Goal: Task Accomplishment & Management: Manage account settings

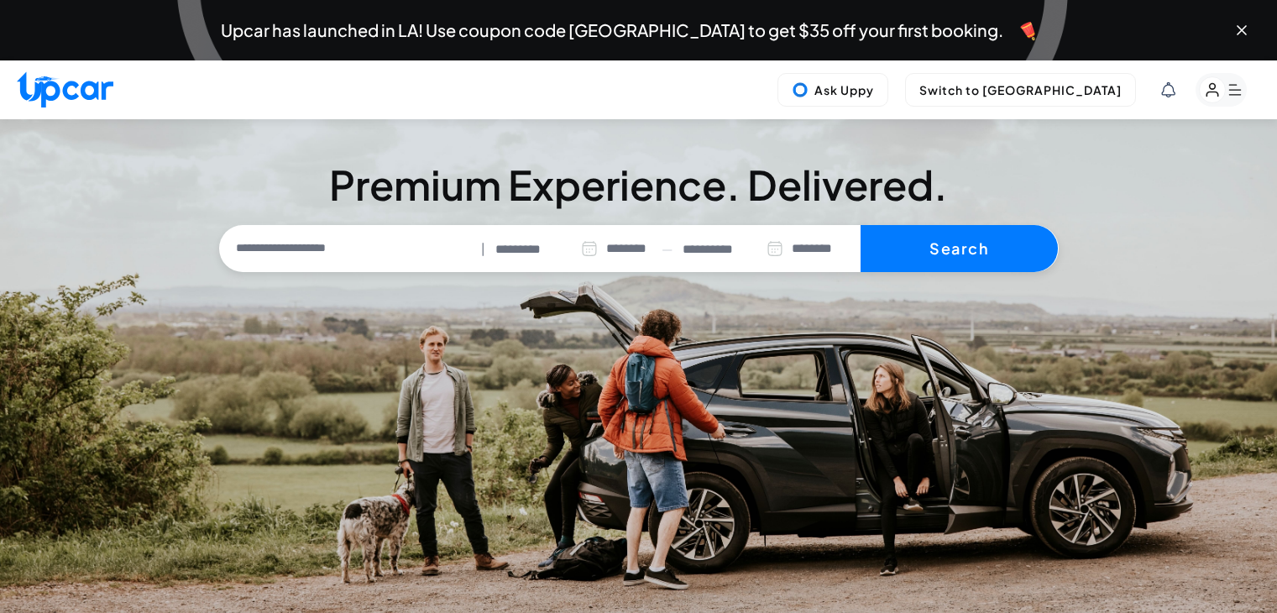
select select "********"
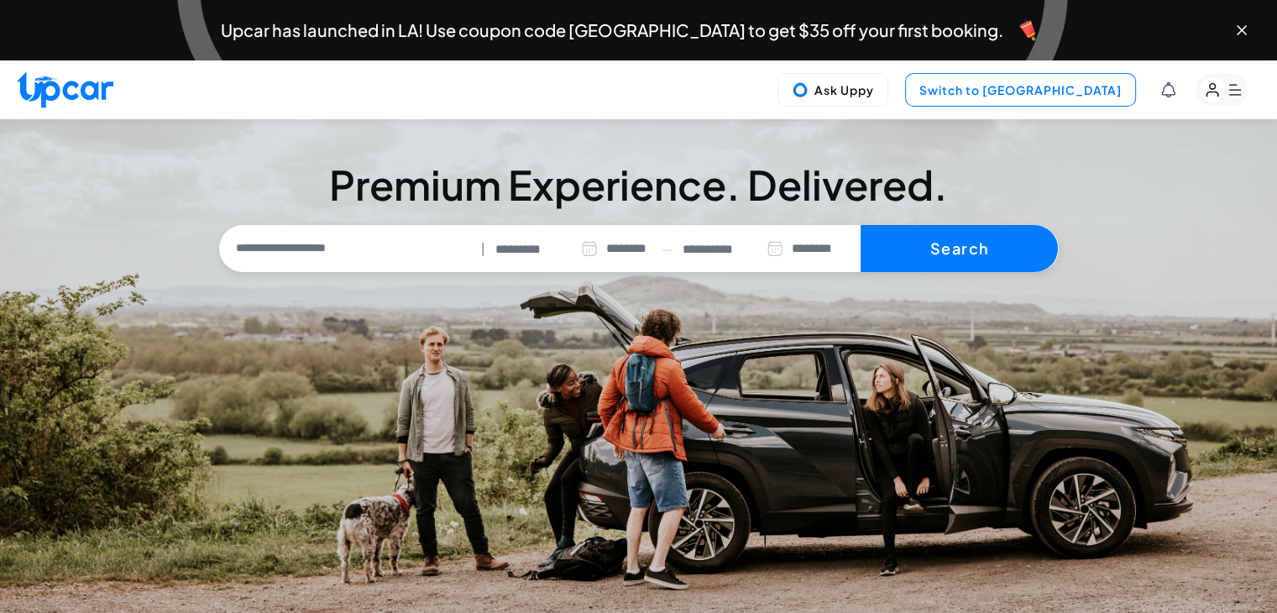
click at [1042, 95] on button "Switch to [GEOGRAPHIC_DATA]" at bounding box center [1020, 90] width 231 height 34
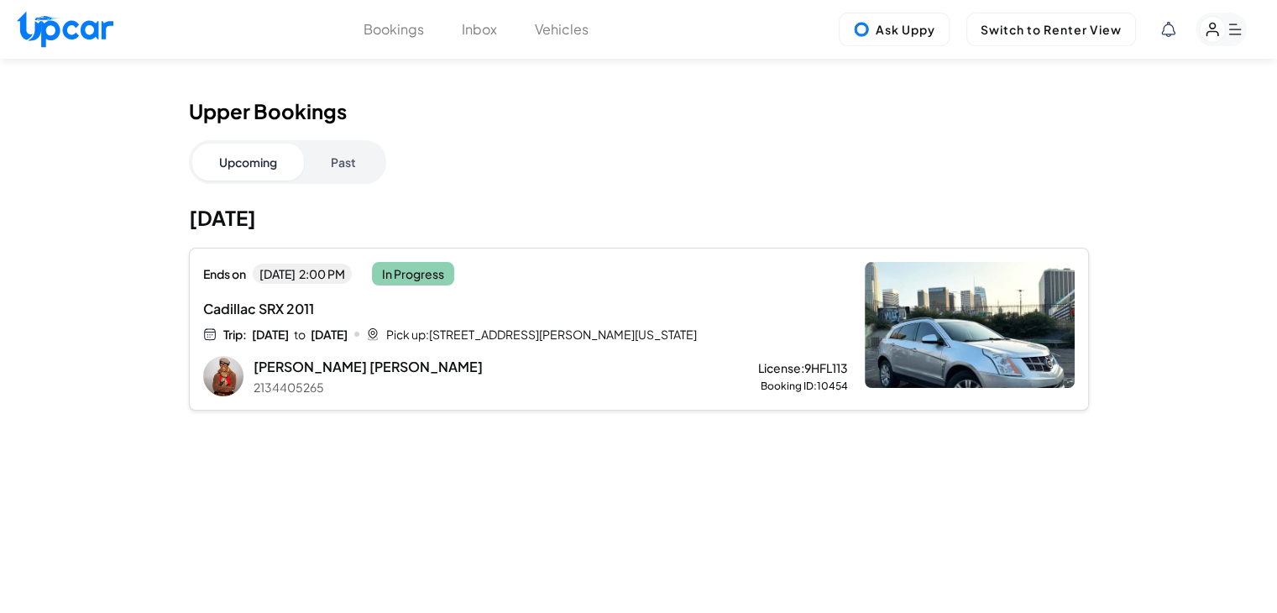
click at [747, 347] on div "Ends [DATE][DATE] 2:00 PM In Progress Cadillac SRX 2011 Trip: [DATE] to [DATE] …" at bounding box center [525, 329] width 645 height 134
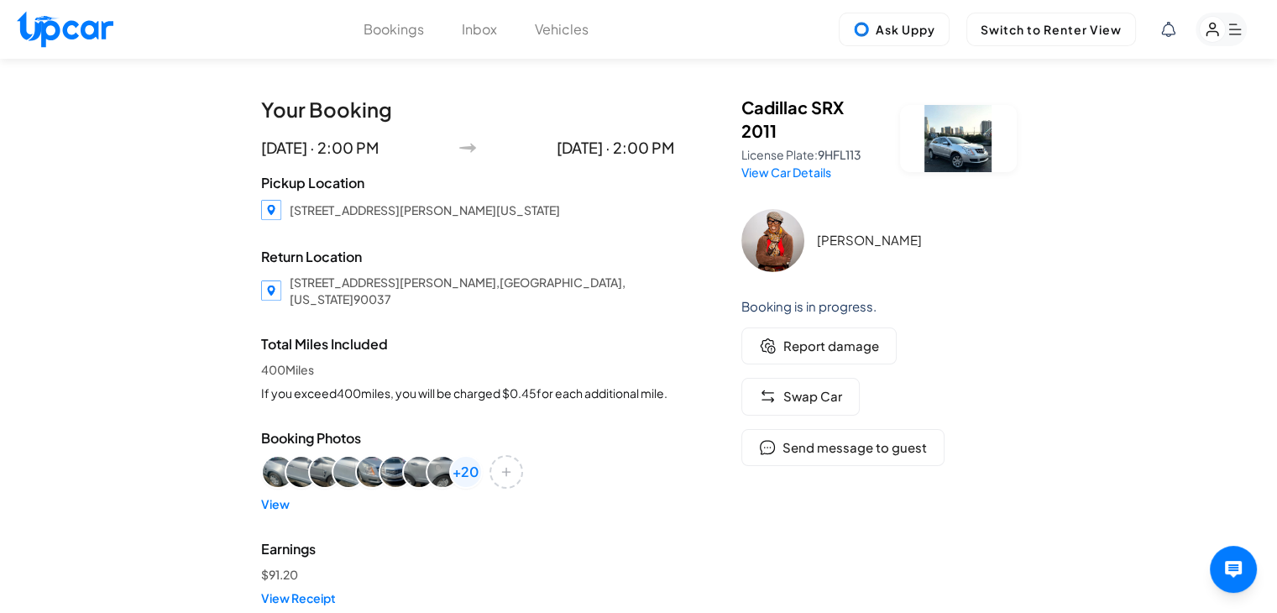
click at [785, 216] on img at bounding box center [772, 240] width 63 height 63
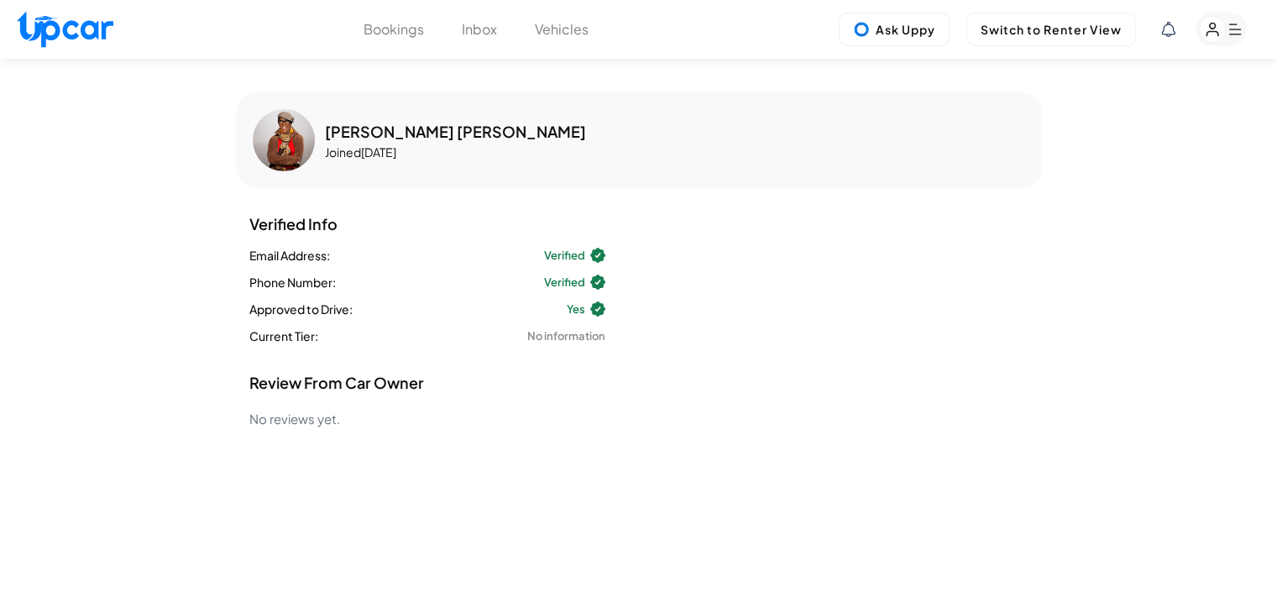
click at [279, 149] on img at bounding box center [284, 140] width 62 height 62
click at [567, 29] on button "Vehicles" at bounding box center [562, 29] width 54 height 20
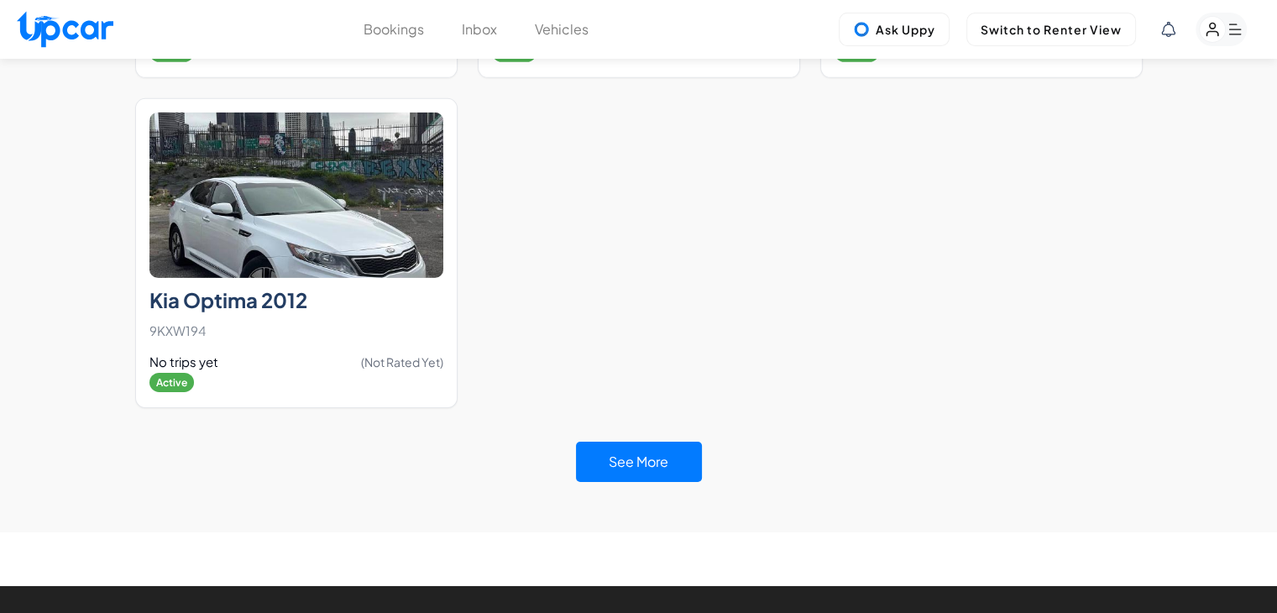
scroll to position [5405, 0]
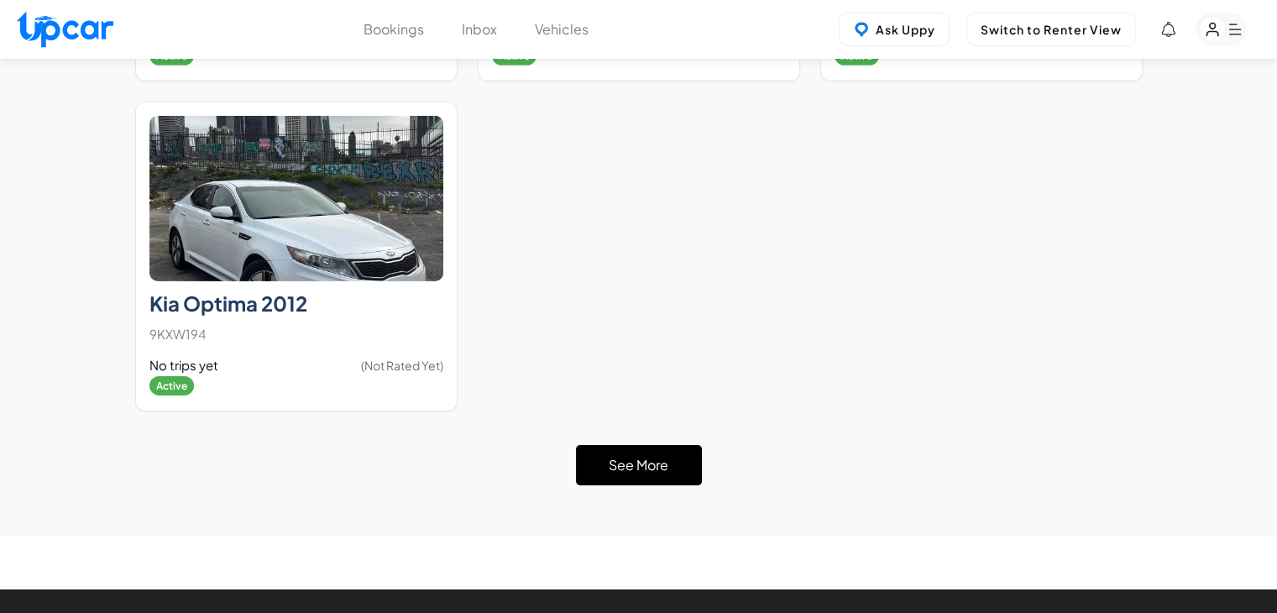
click at [673, 445] on button "See More" at bounding box center [639, 465] width 126 height 40
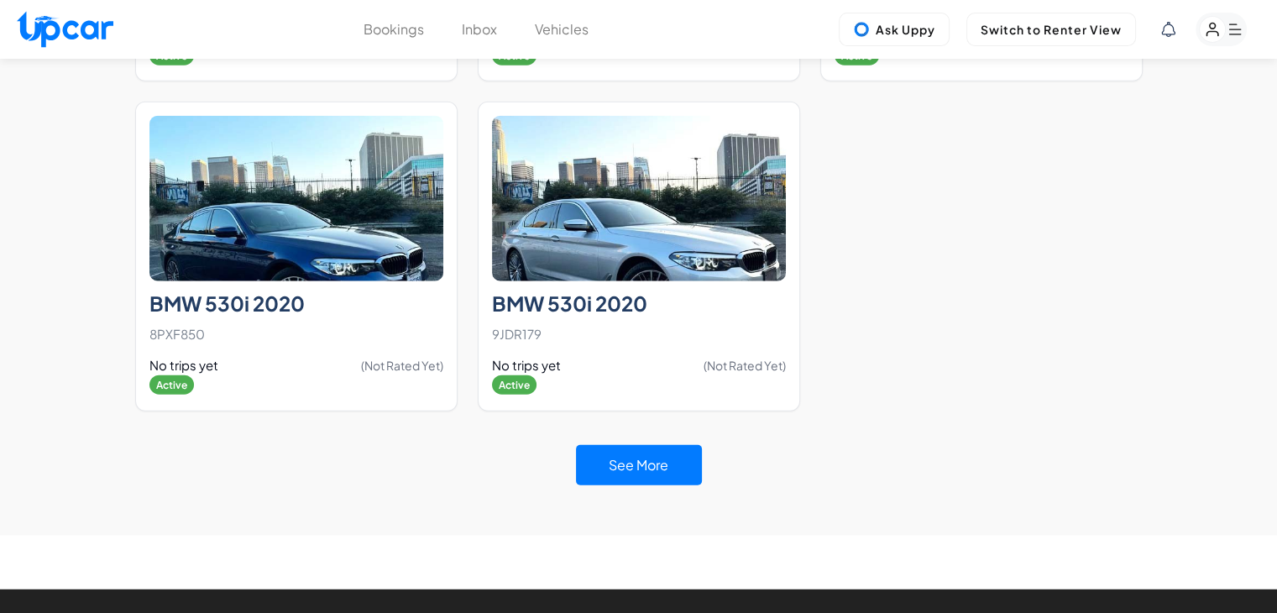
scroll to position [10847, 0]
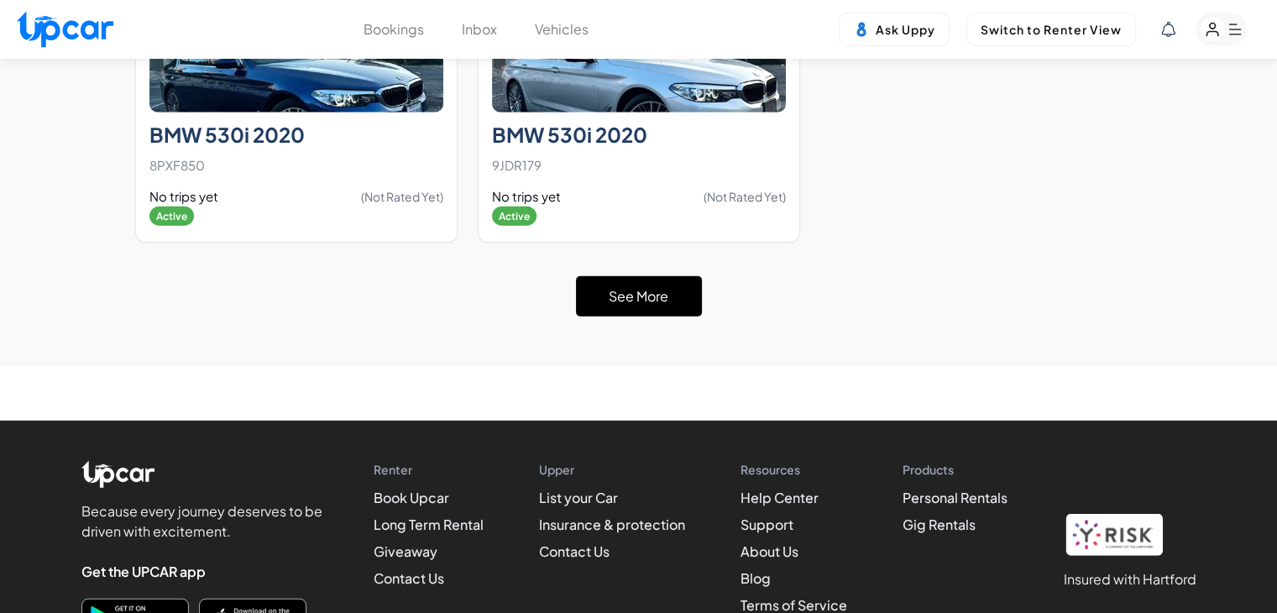
click at [643, 276] on button "See More" at bounding box center [639, 296] width 126 height 40
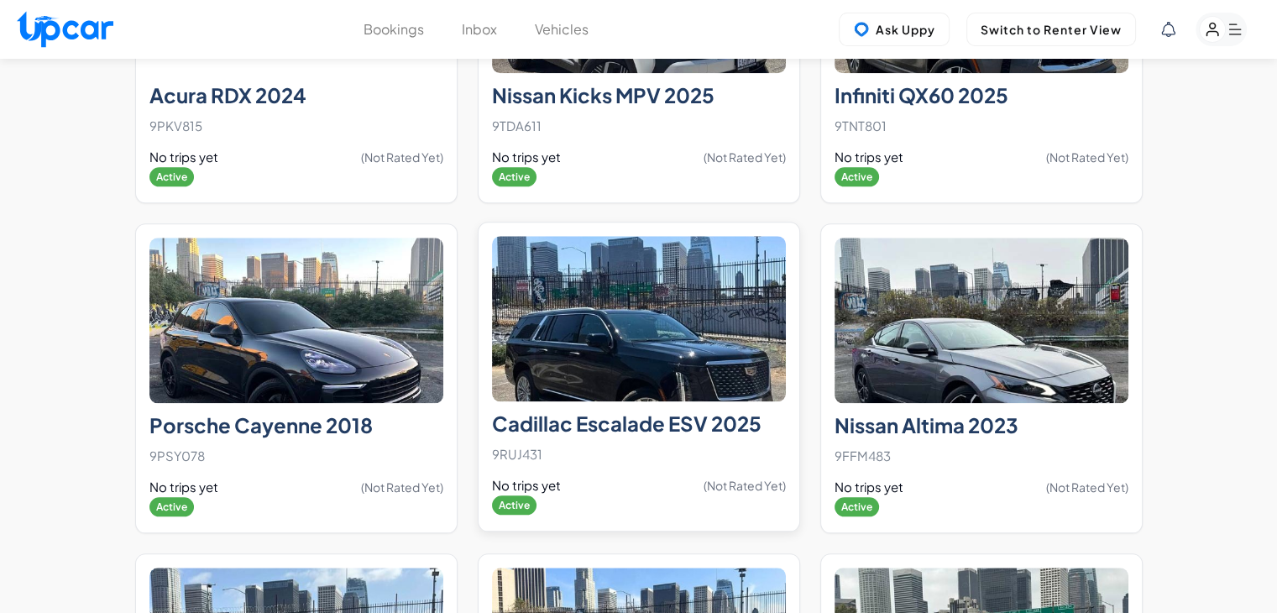
scroll to position [14506, 0]
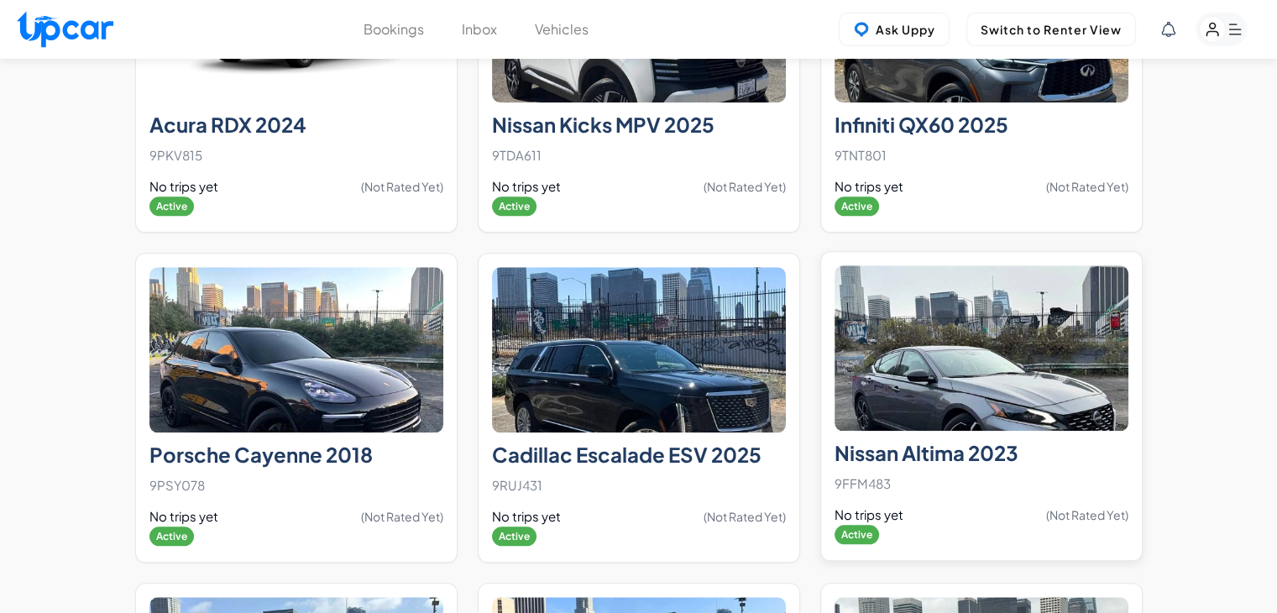
click at [953, 290] on img at bounding box center [981, 347] width 294 height 165
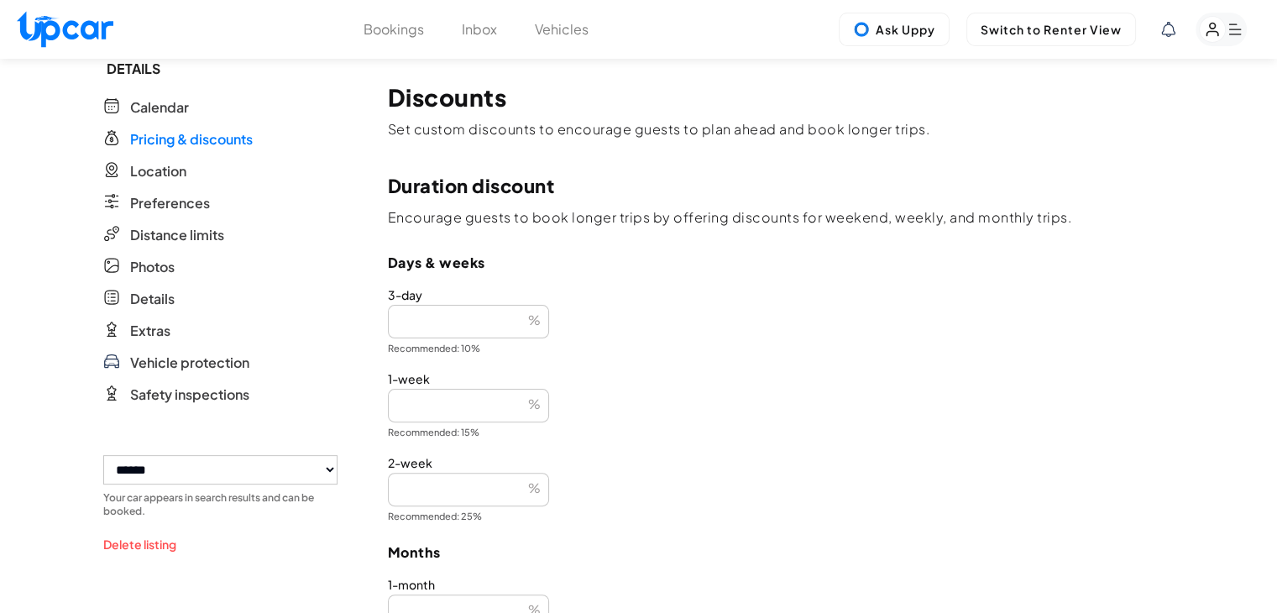
scroll to position [420, 0]
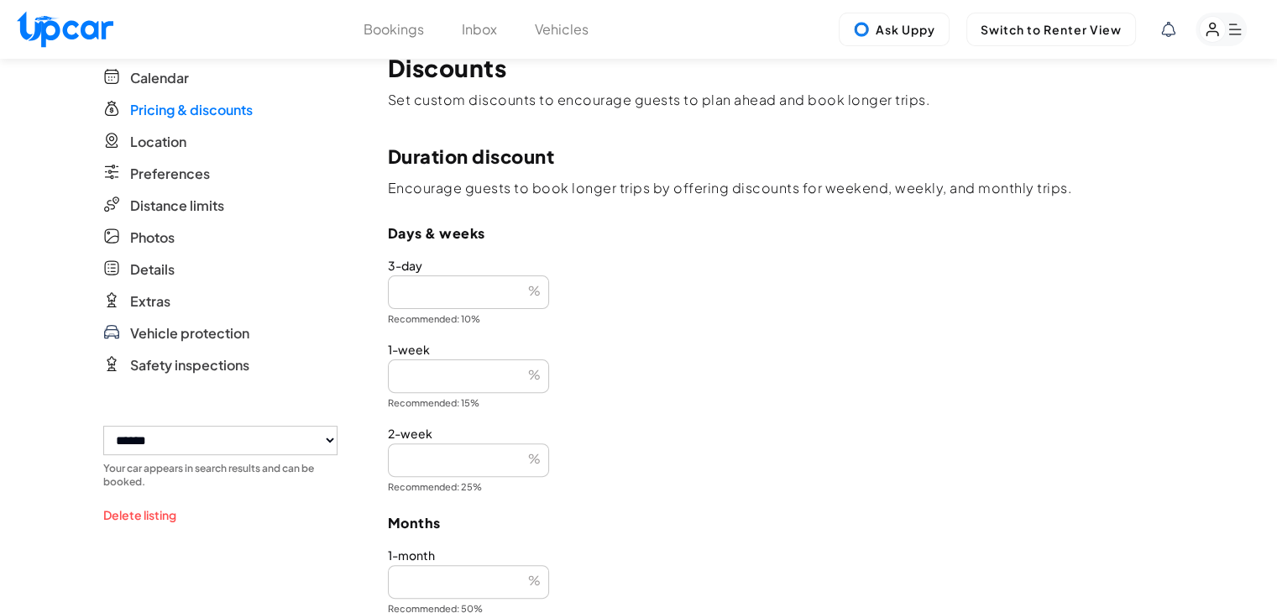
drag, startPoint x: 386, startPoint y: 293, endPoint x: 316, endPoint y: 295, distance: 70.5
click at [316, 295] on div "**********" at bounding box center [638, 348] width 1071 height 1418
type input "*"
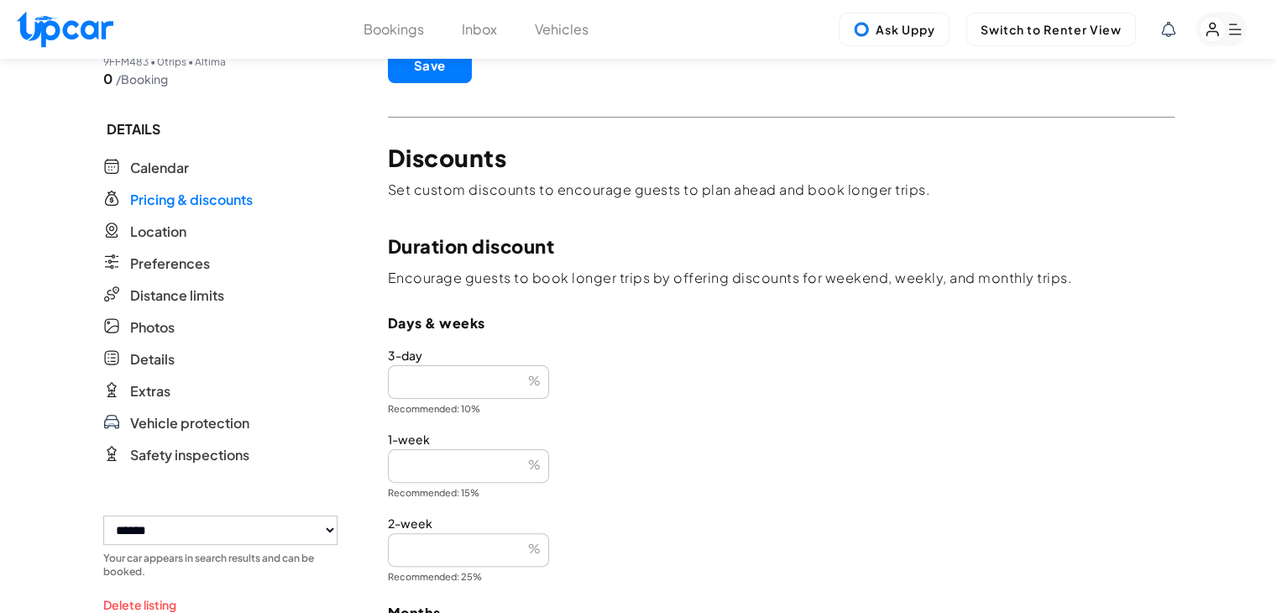
scroll to position [336, 0]
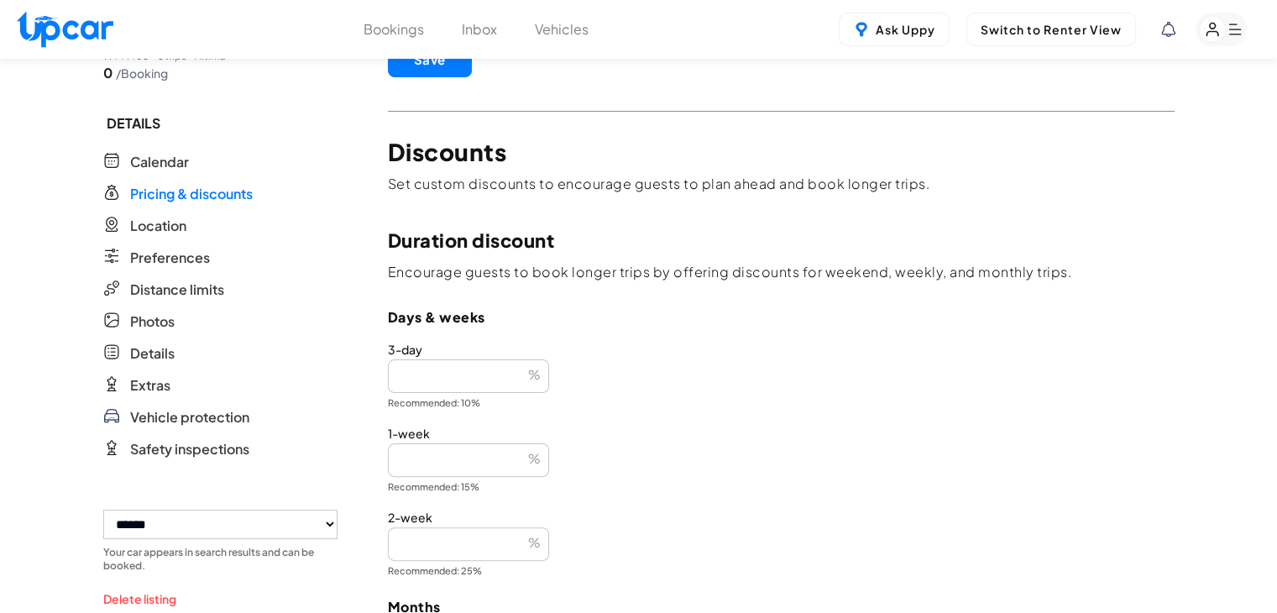
type input "**"
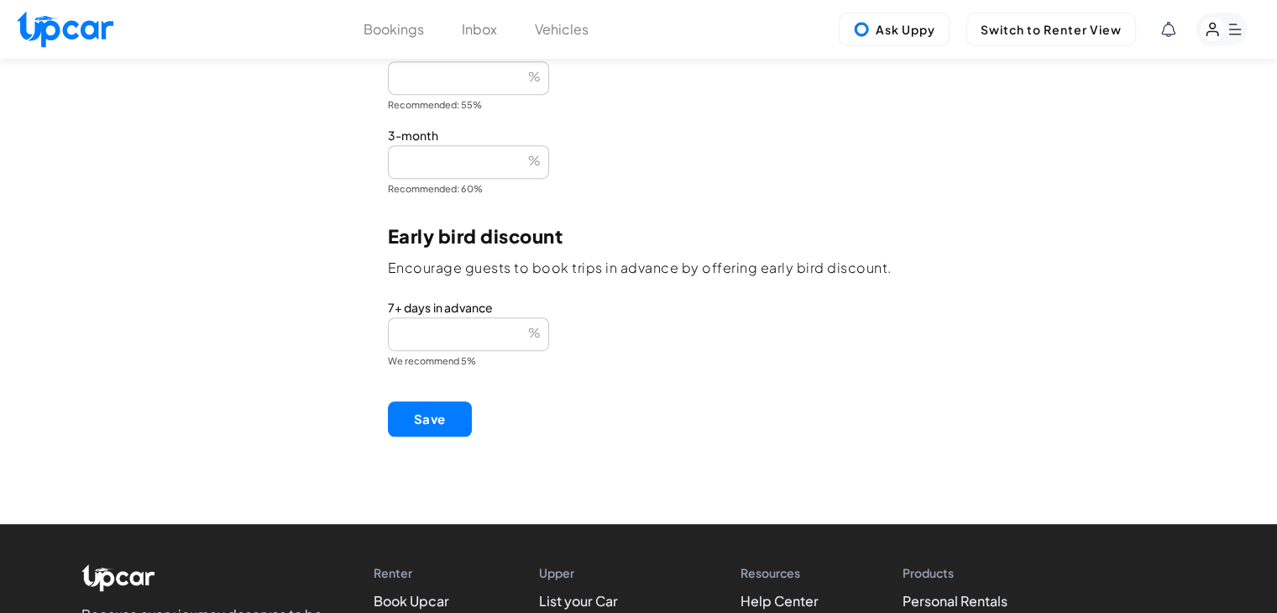
scroll to position [755, 0]
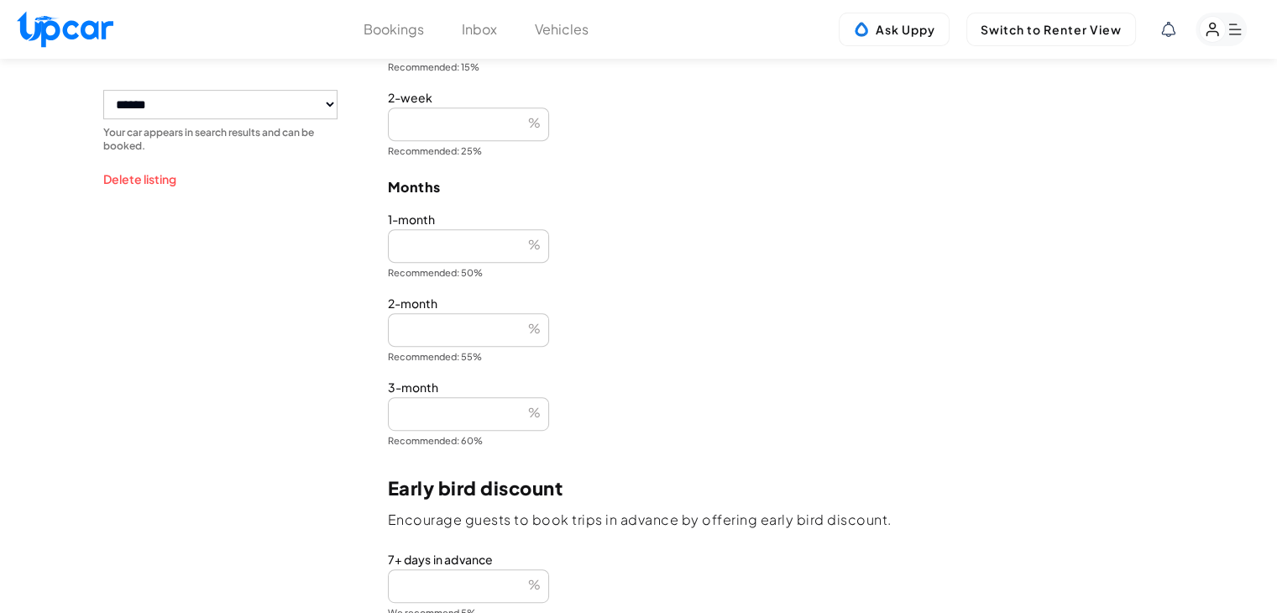
type input "**"
drag, startPoint x: 400, startPoint y: 245, endPoint x: 346, endPoint y: 240, distance: 54.0
click at [346, 240] on div "**********" at bounding box center [638, 12] width 1071 height 1418
type input "**"
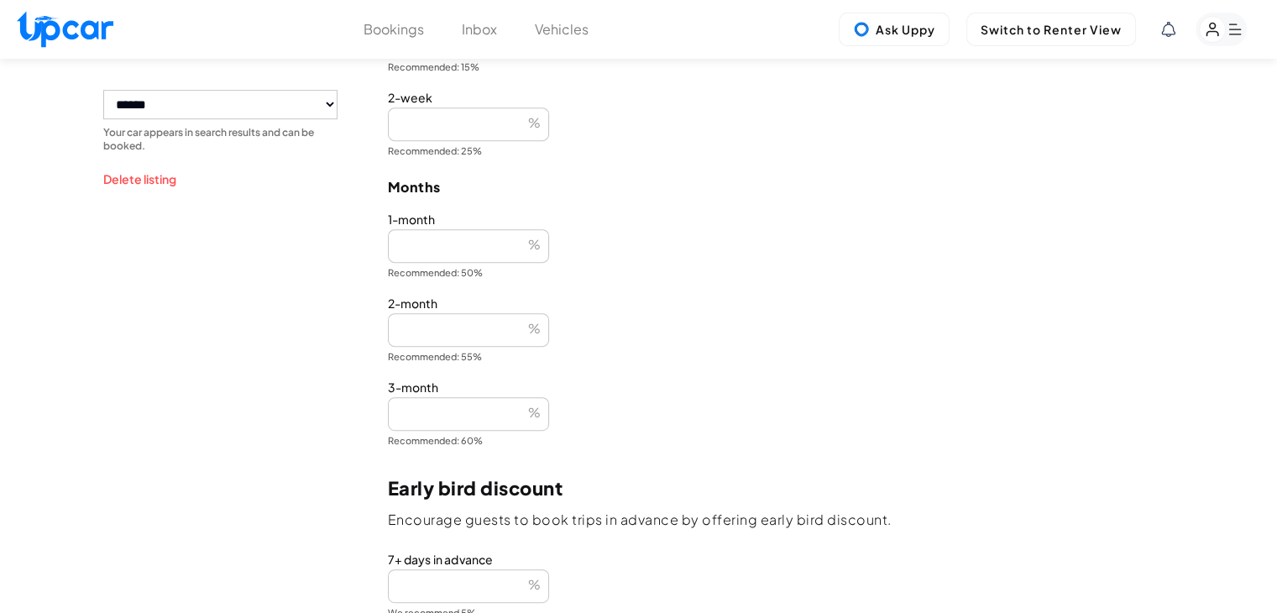
type input "**"
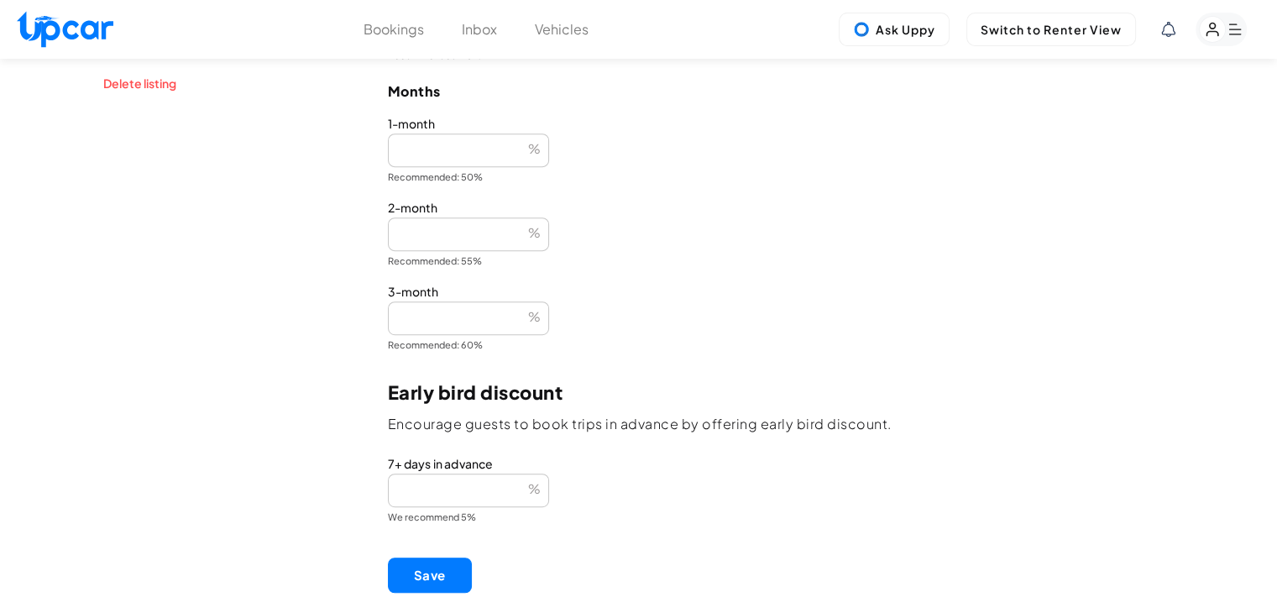
scroll to position [923, 0]
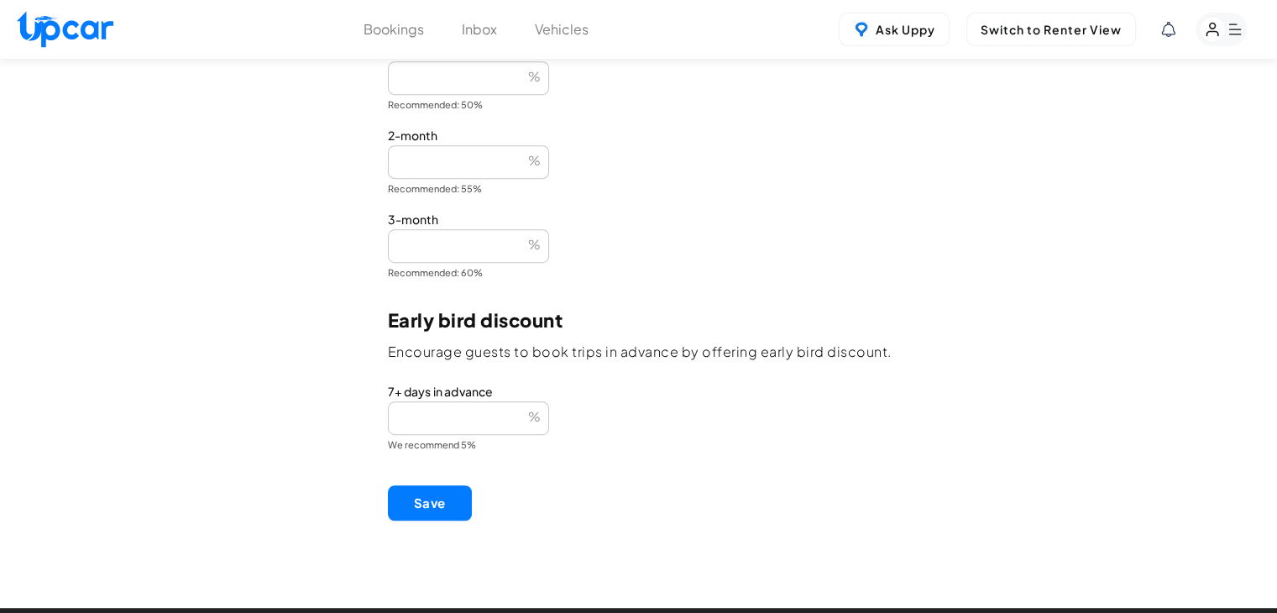
click at [428, 490] on button "Save" at bounding box center [430, 502] width 84 height 35
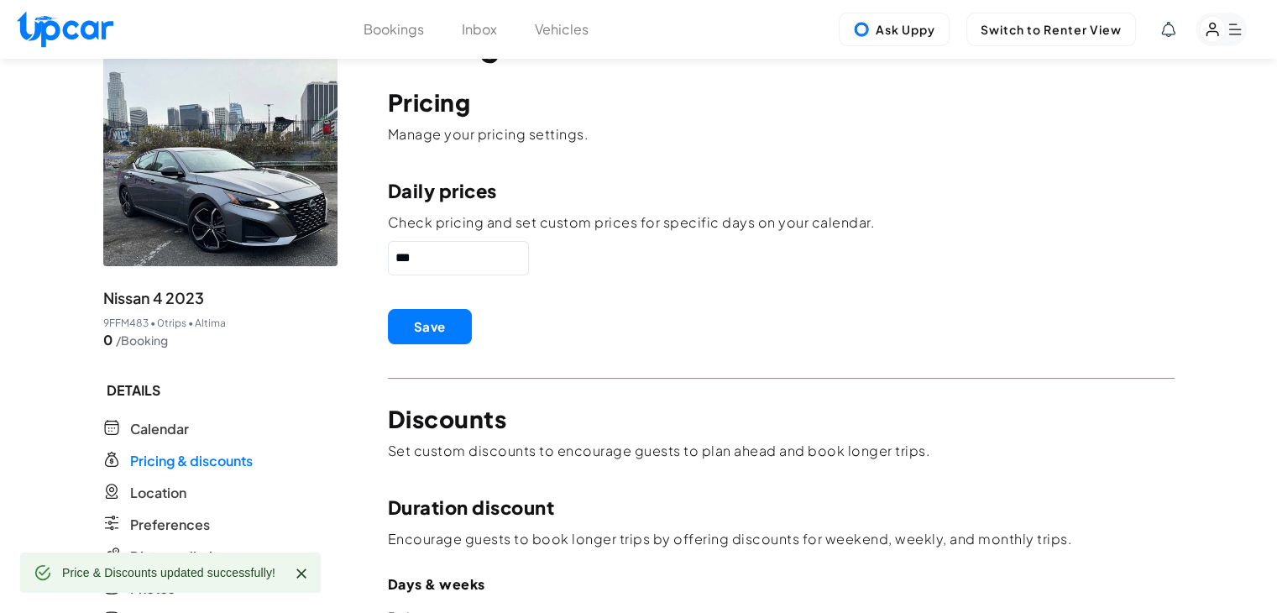
scroll to position [0, 0]
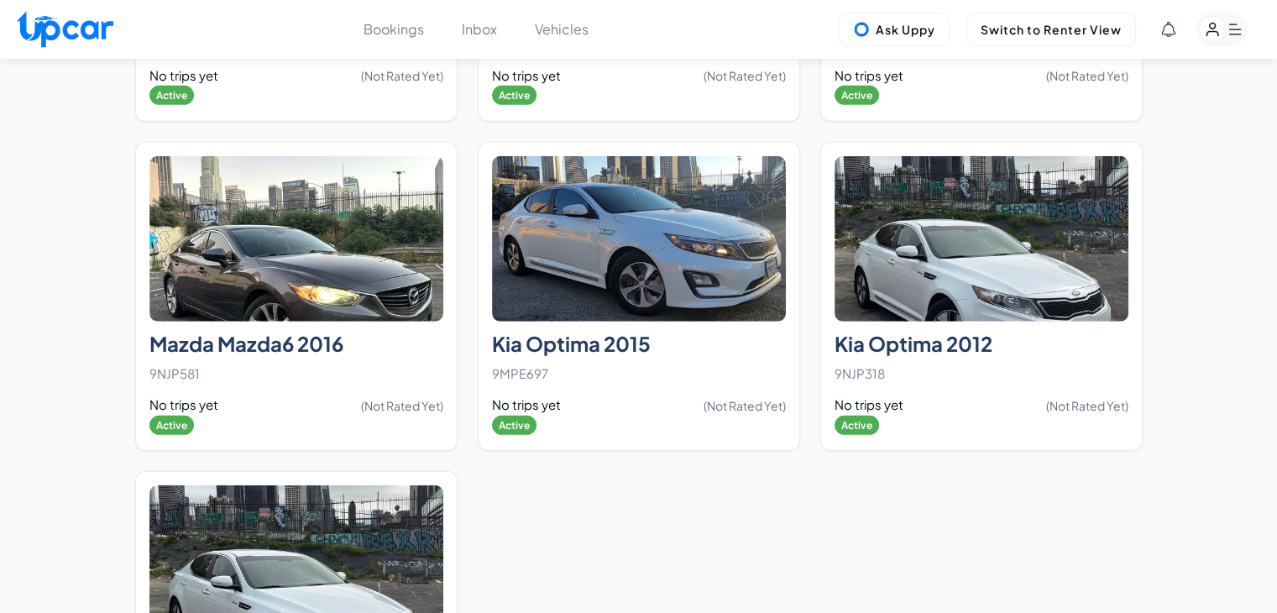
scroll to position [5468, 0]
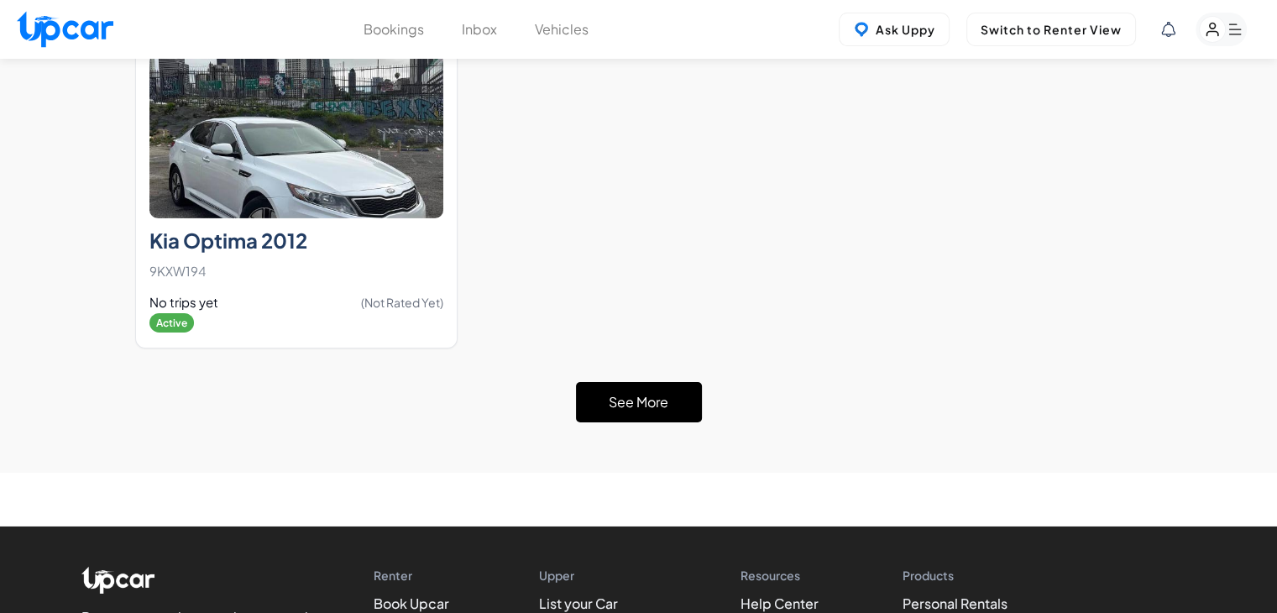
click at [661, 382] on button "See More" at bounding box center [639, 402] width 126 height 40
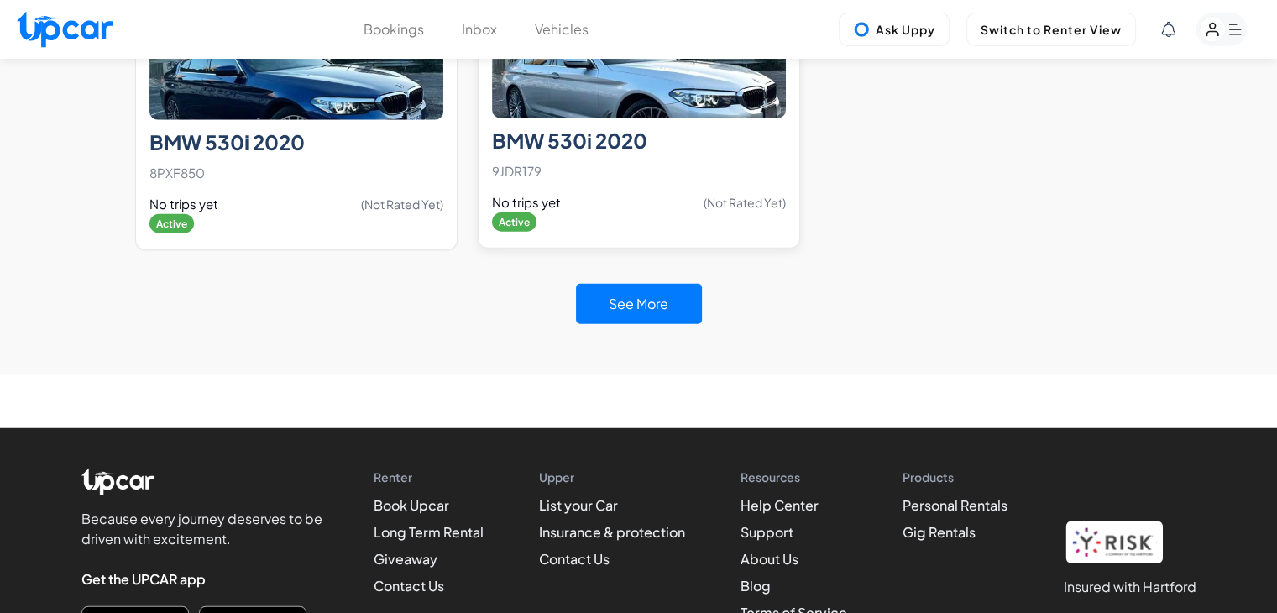
scroll to position [10908, 0]
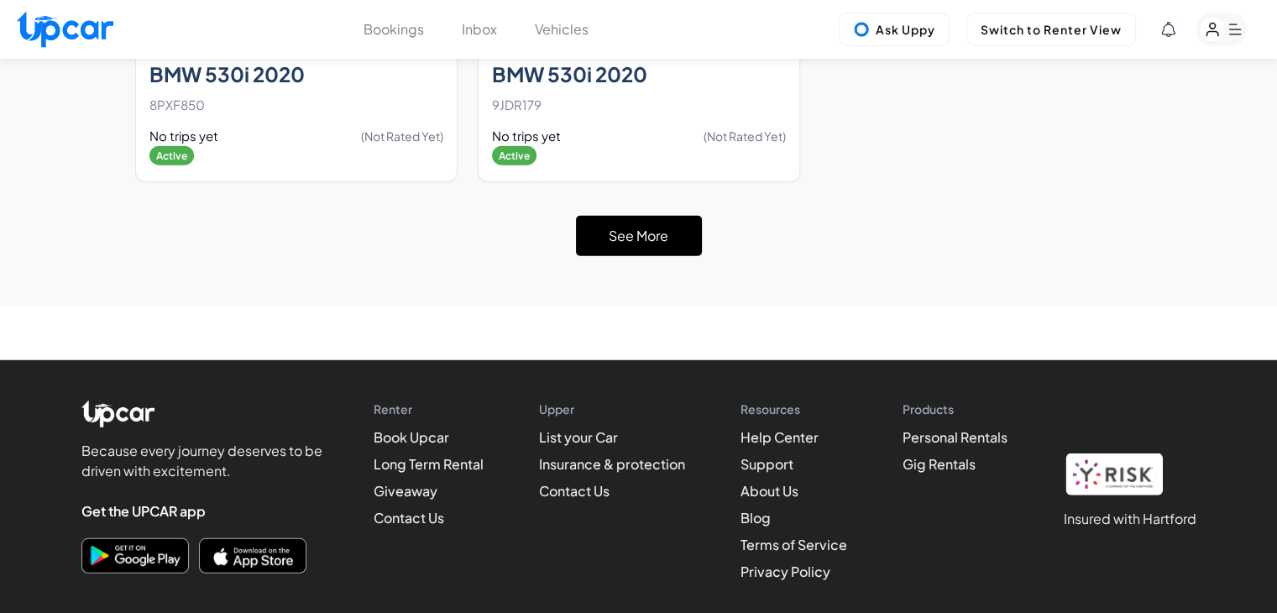
click at [640, 216] on button "See More" at bounding box center [639, 236] width 126 height 40
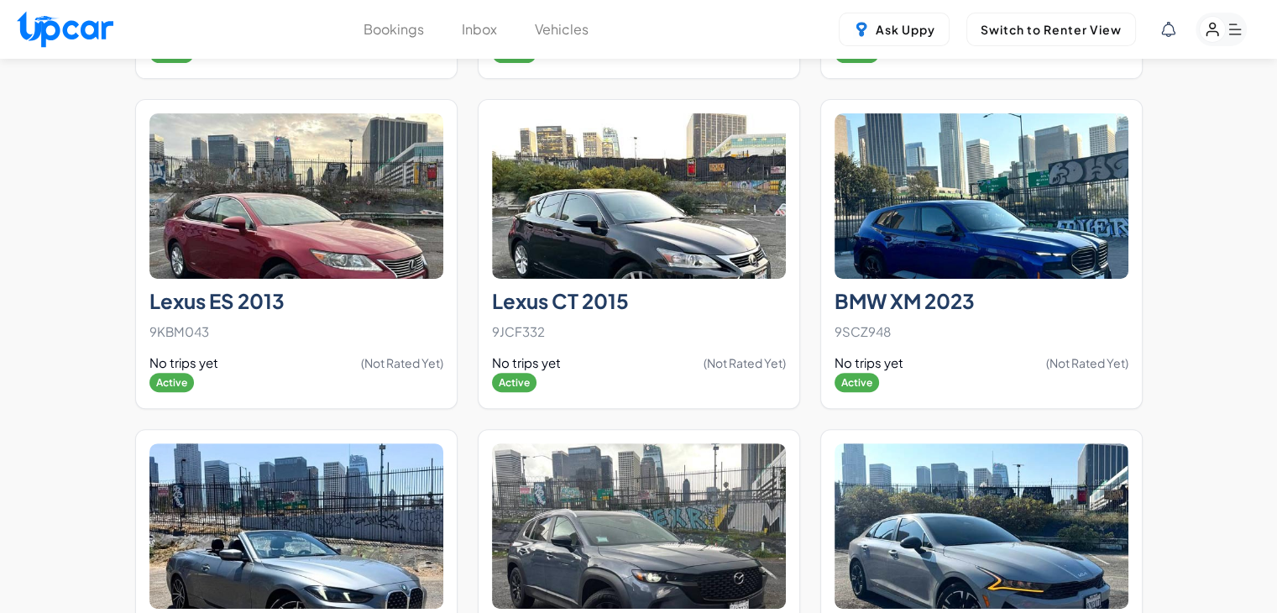
scroll to position [13174, 0]
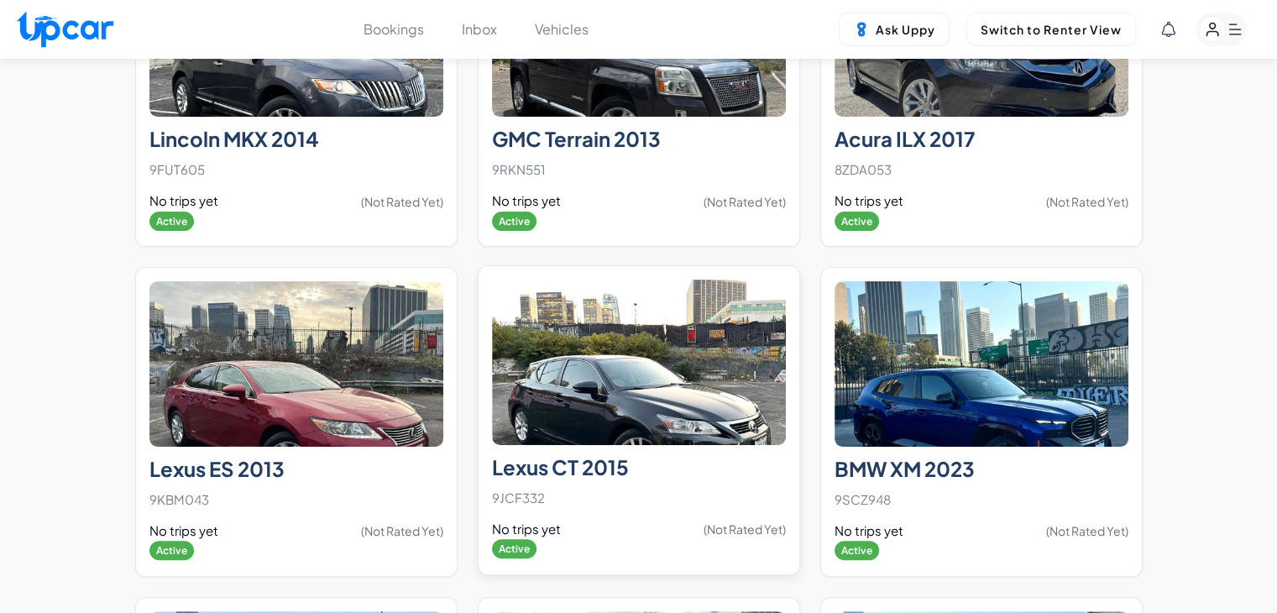
click at [585, 371] on img at bounding box center [639, 361] width 294 height 165
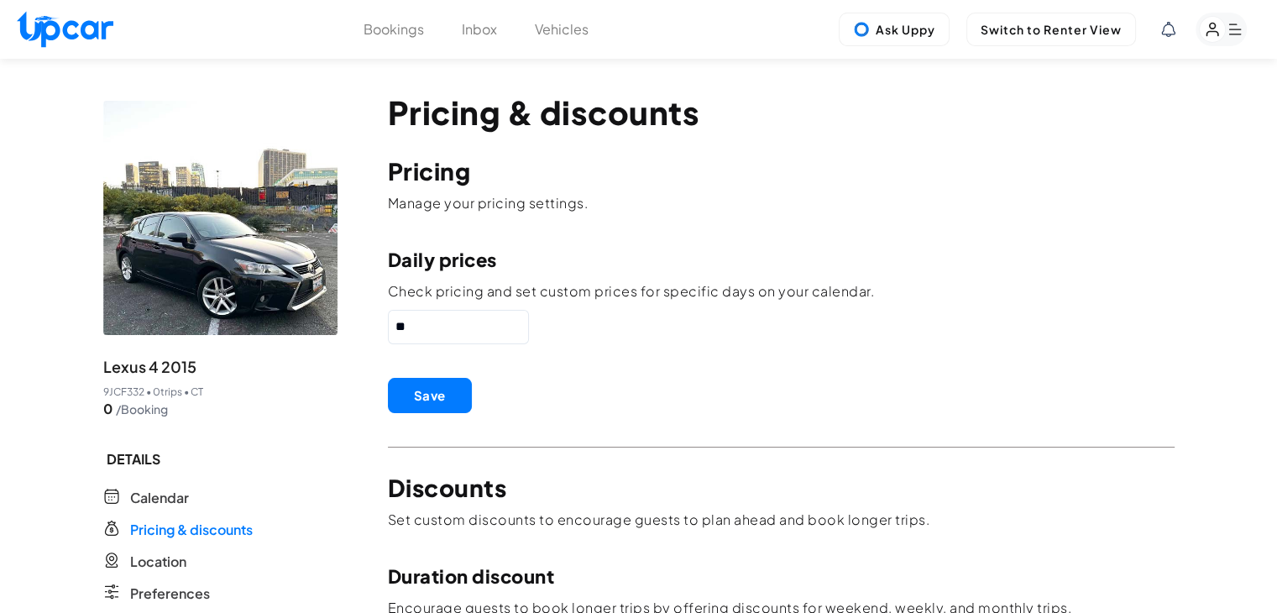
drag, startPoint x: 494, startPoint y: 332, endPoint x: 385, endPoint y: 320, distance: 108.9
type input "**"
click at [430, 389] on button "Save" at bounding box center [430, 395] width 84 height 35
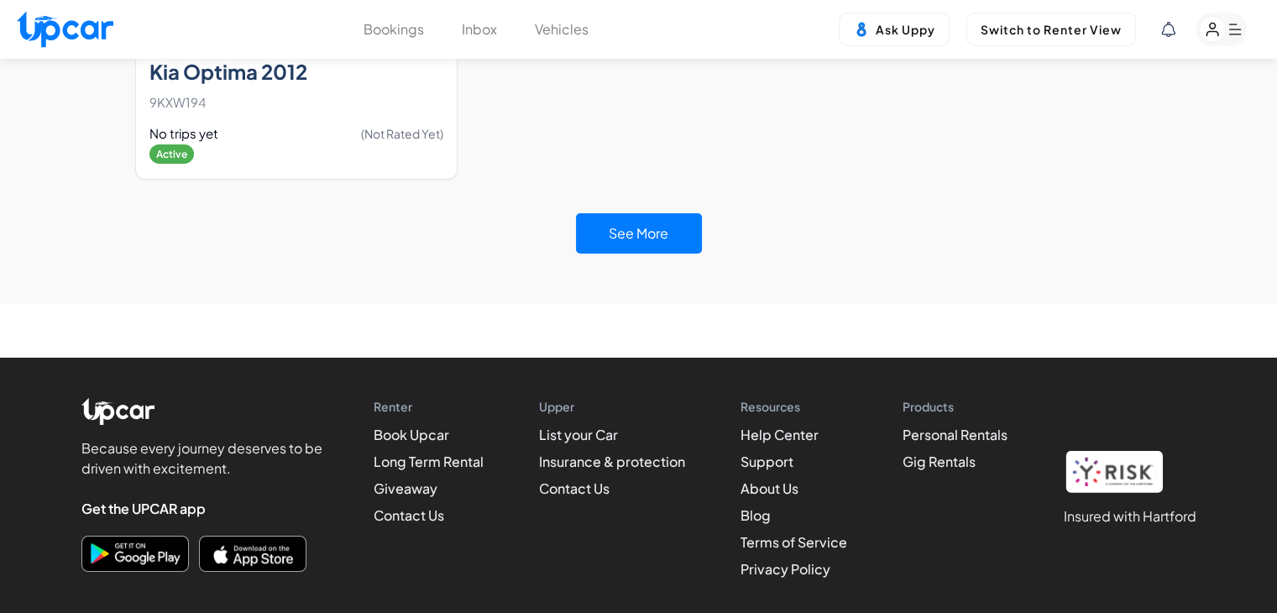
scroll to position [5366, 0]
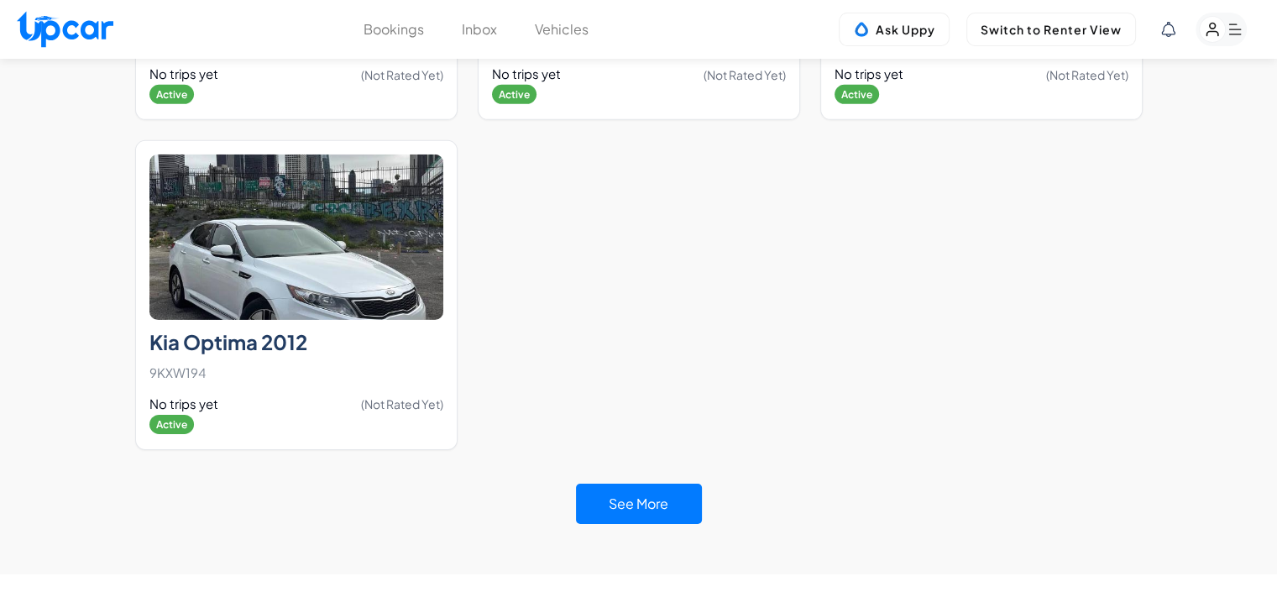
click at [660, 483] on button "See More" at bounding box center [639, 503] width 126 height 40
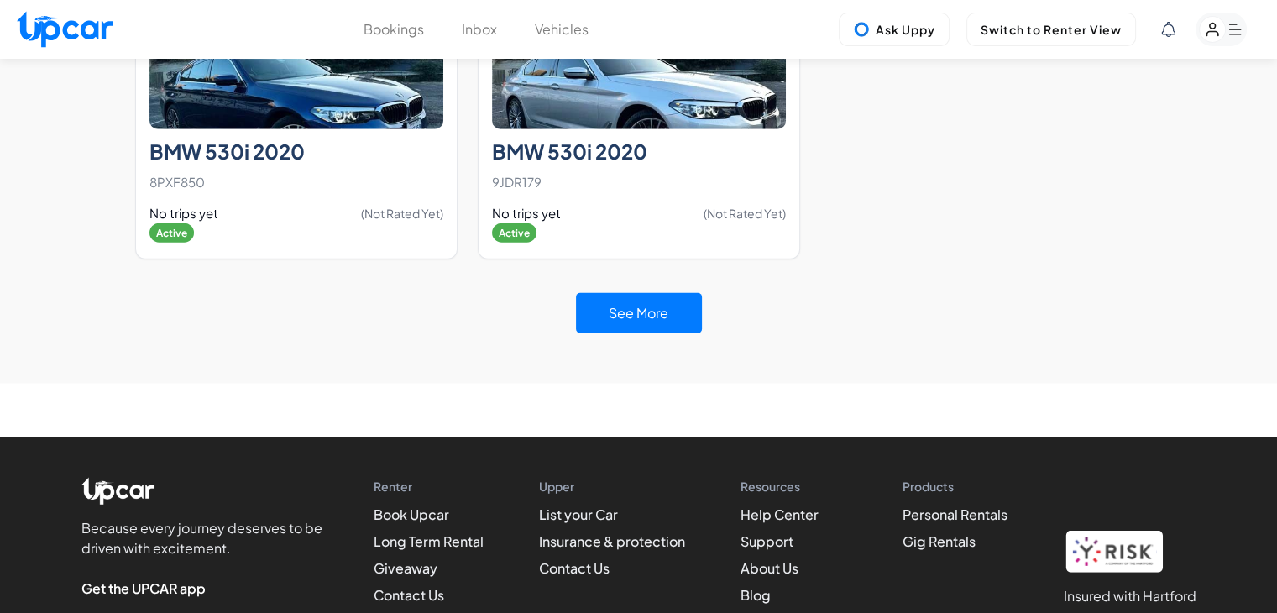
scroll to position [10908, 0]
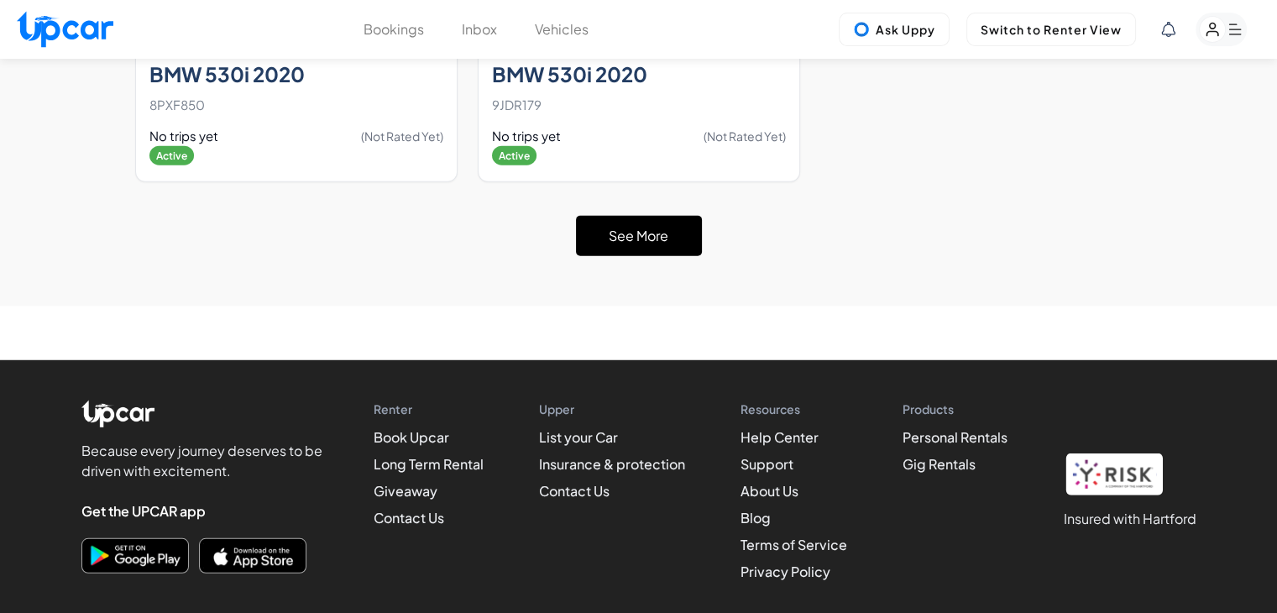
click at [638, 216] on button "See More" at bounding box center [639, 236] width 126 height 40
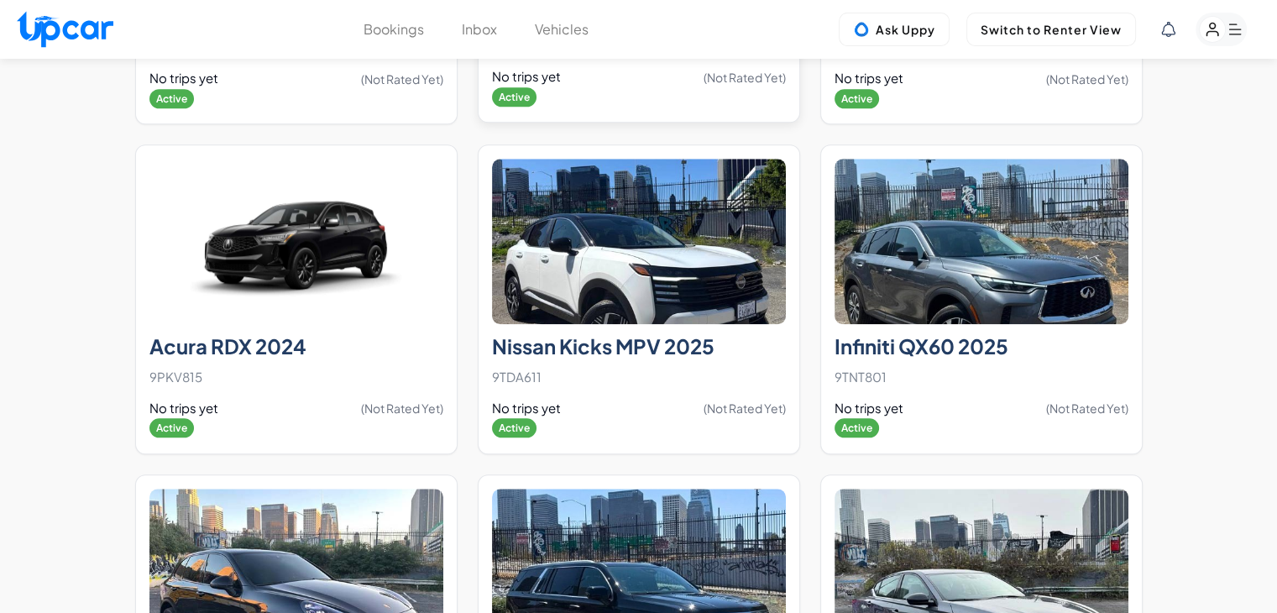
scroll to position [13807, 0]
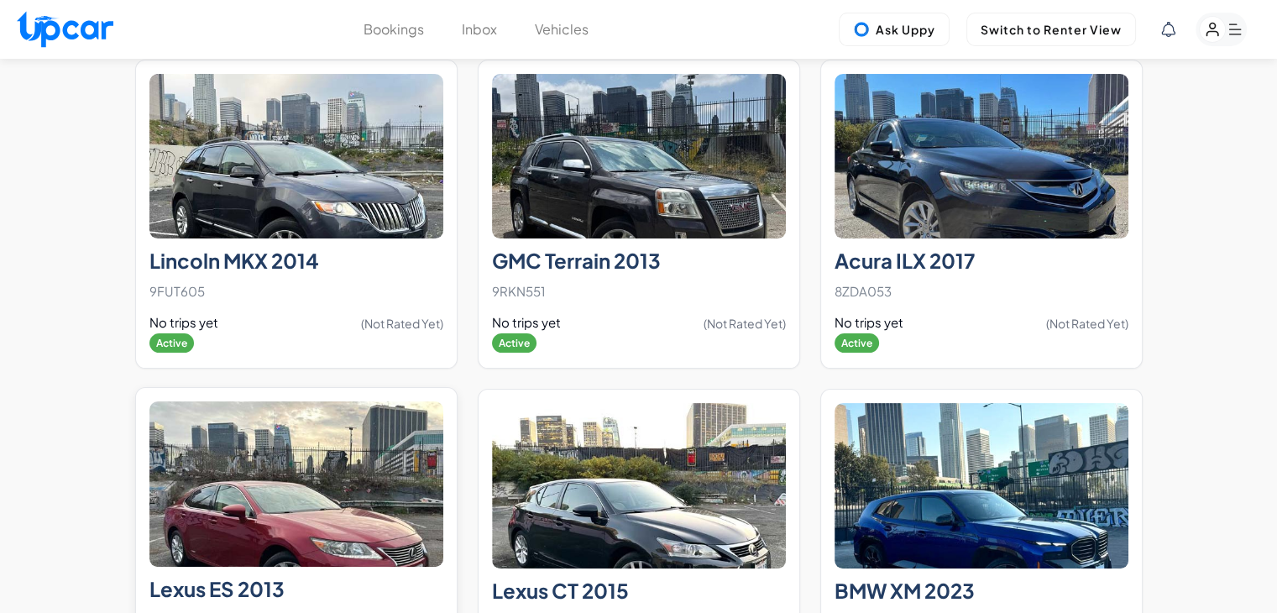
click at [330, 404] on img at bounding box center [296, 483] width 294 height 165
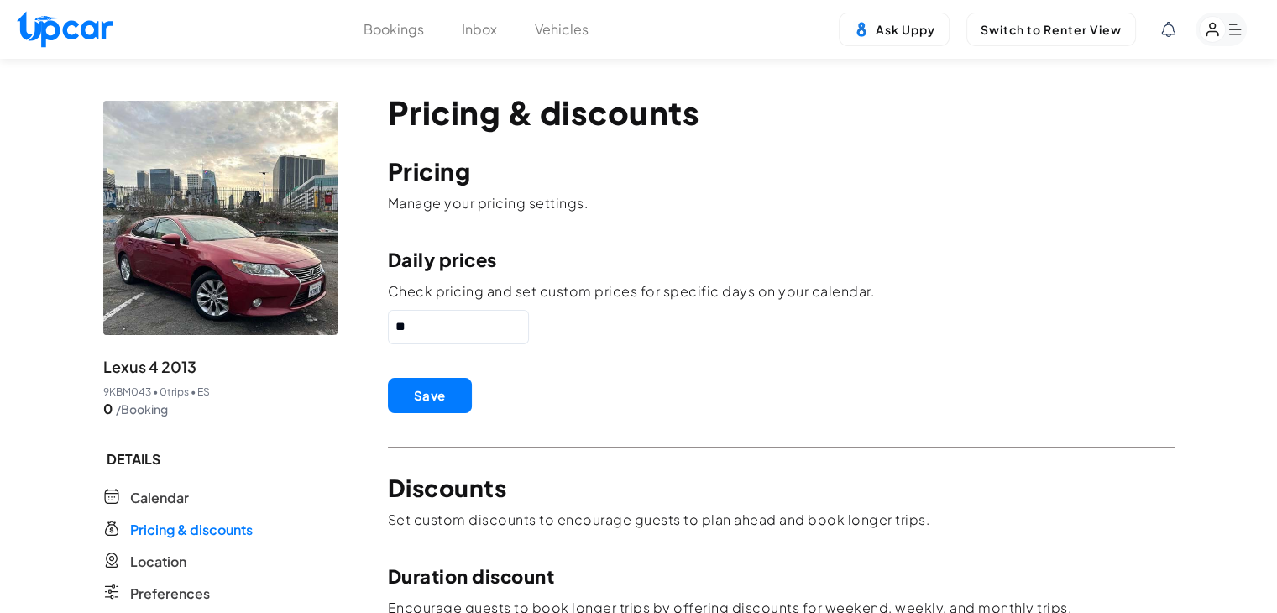
drag, startPoint x: 452, startPoint y: 335, endPoint x: 321, endPoint y: 341, distance: 131.1
type input "**"
click at [437, 400] on button "Save" at bounding box center [430, 395] width 84 height 35
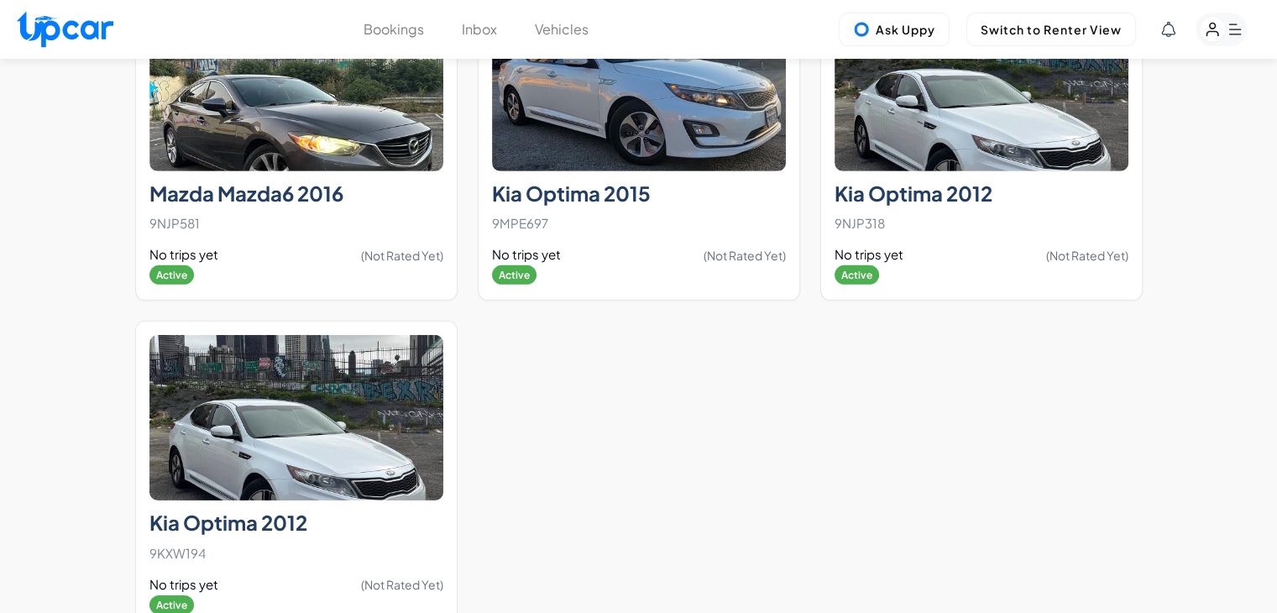
scroll to position [5208, 0]
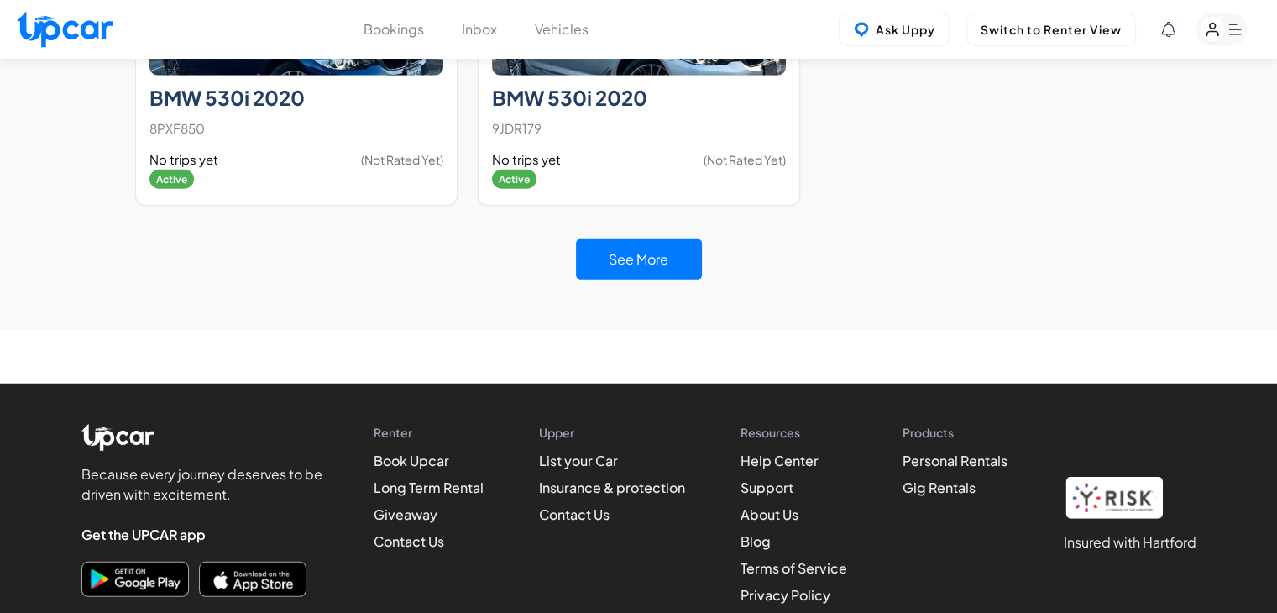
scroll to position [10908, 0]
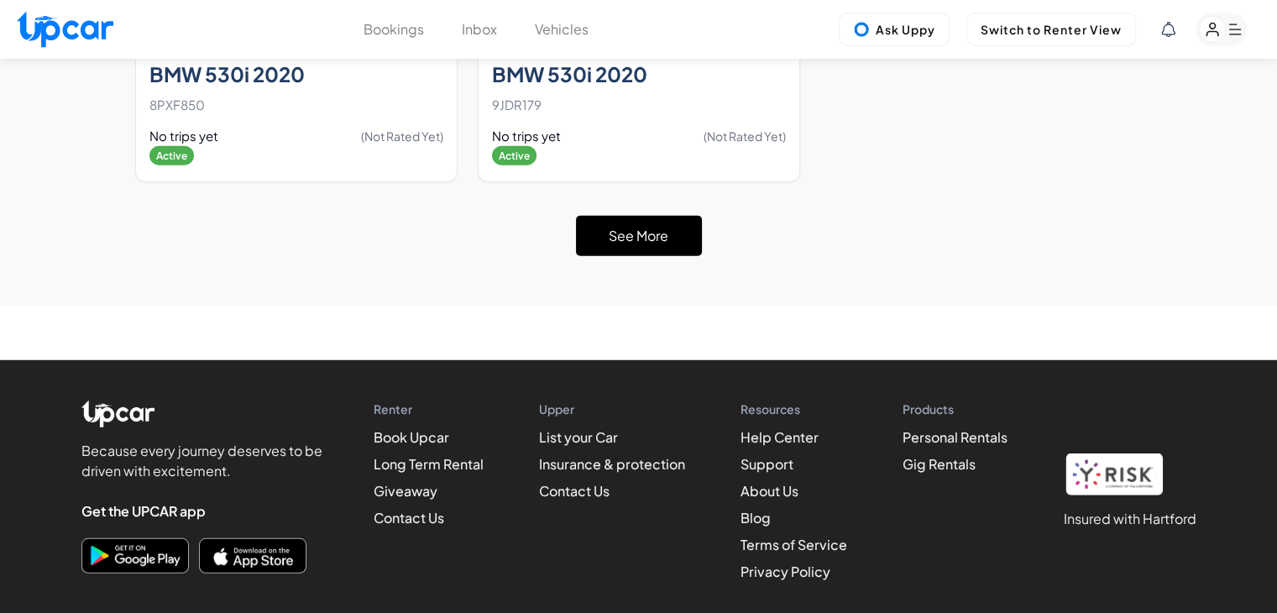
click at [658, 216] on button "See More" at bounding box center [639, 236] width 126 height 40
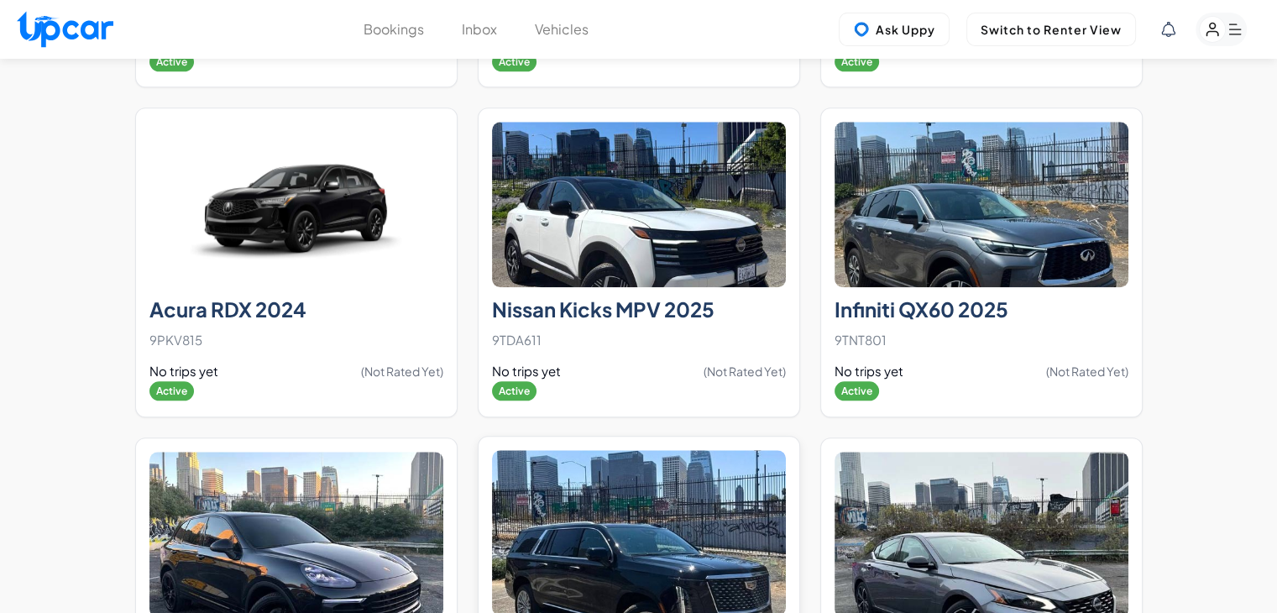
scroll to position [14239, 0]
